Goal: Task Accomplishment & Management: Complete application form

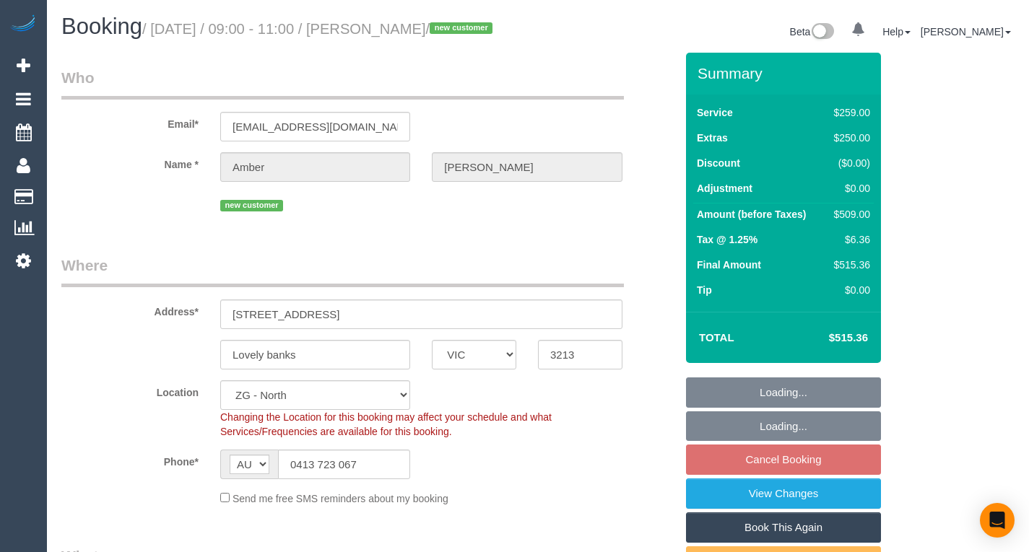
select select "VIC"
select select "spot3"
select select "number:27"
select select "number:14"
select select "number:19"
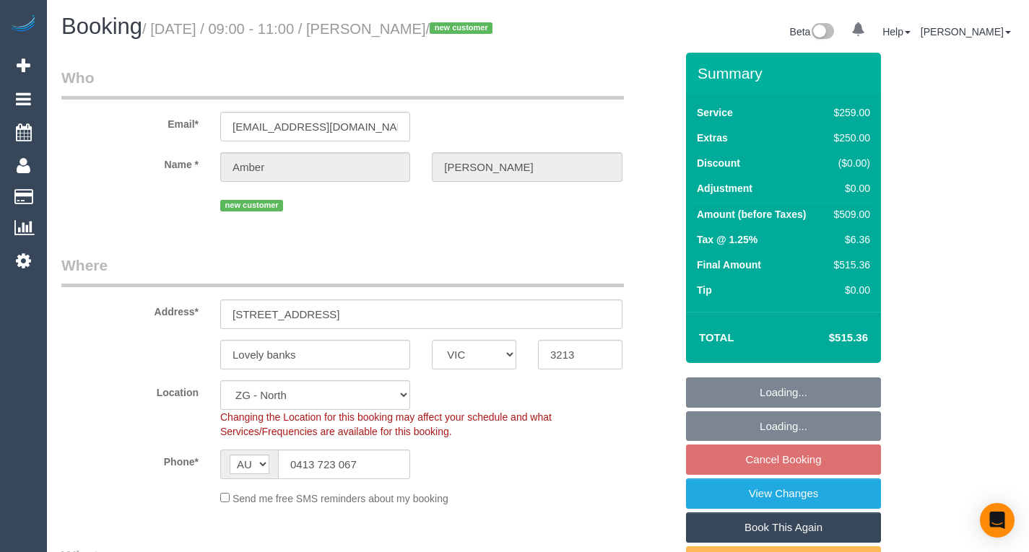
select select "number:24"
select select "number:34"
select select "number:13"
select select "object:794"
select select "string:stripe-pm_1RxdRP2GScqysDRV28x8uRFF"
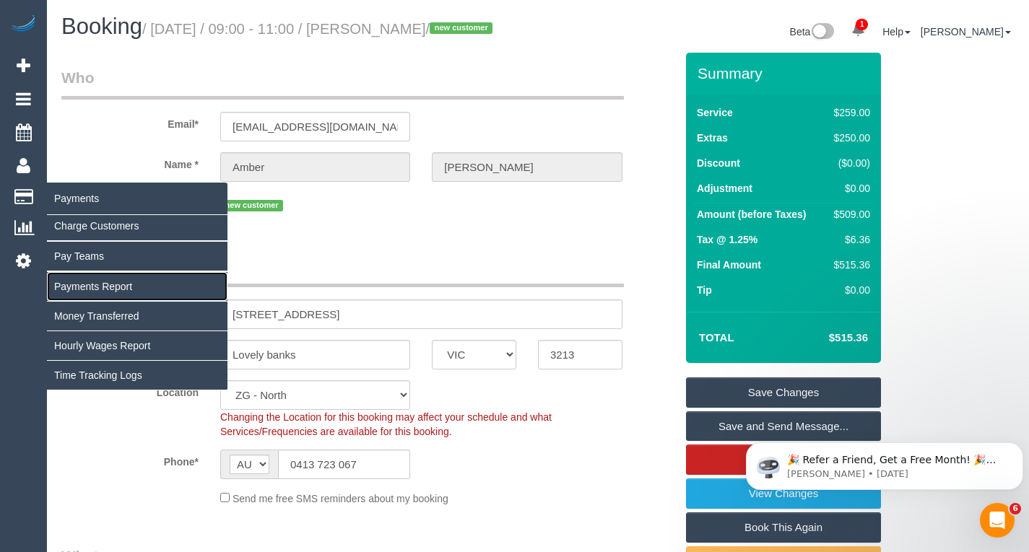
click at [102, 284] on link "Payments Report" at bounding box center [137, 286] width 181 height 29
